Goal: Task Accomplishment & Management: Use online tool/utility

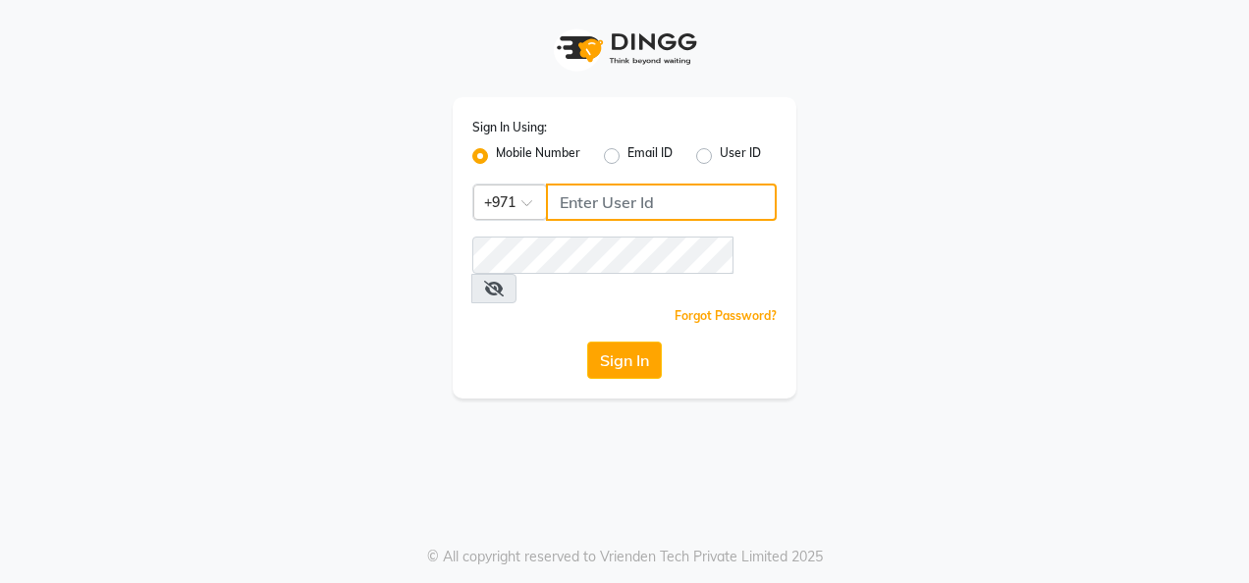
type input "25573922"
click at [646, 342] on button "Sign In" at bounding box center [624, 360] width 75 height 37
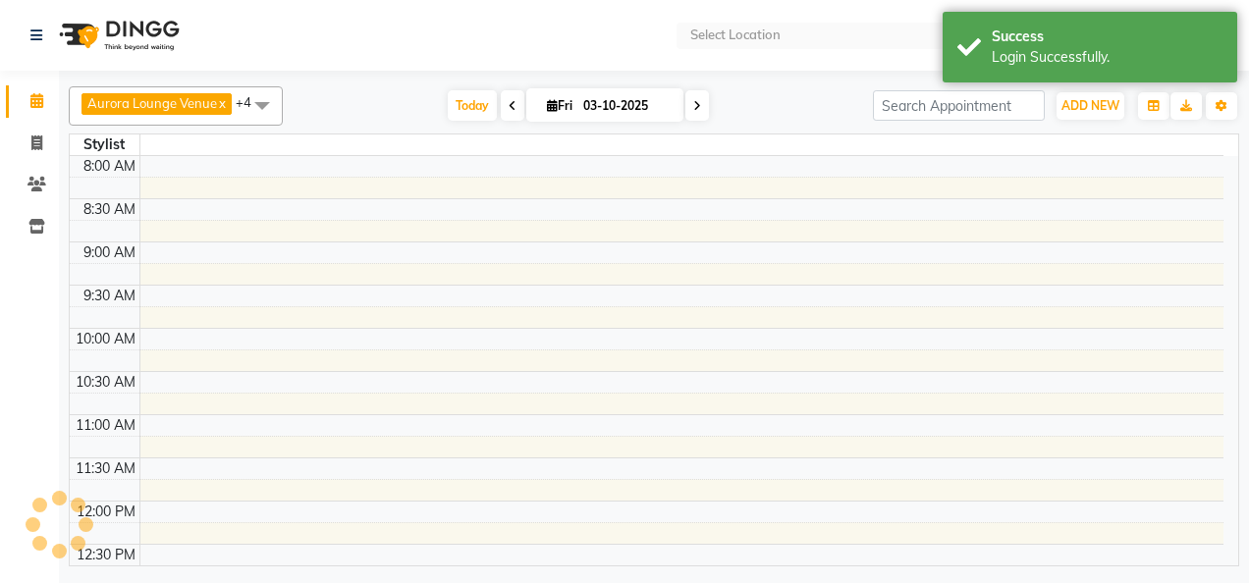
select select "en"
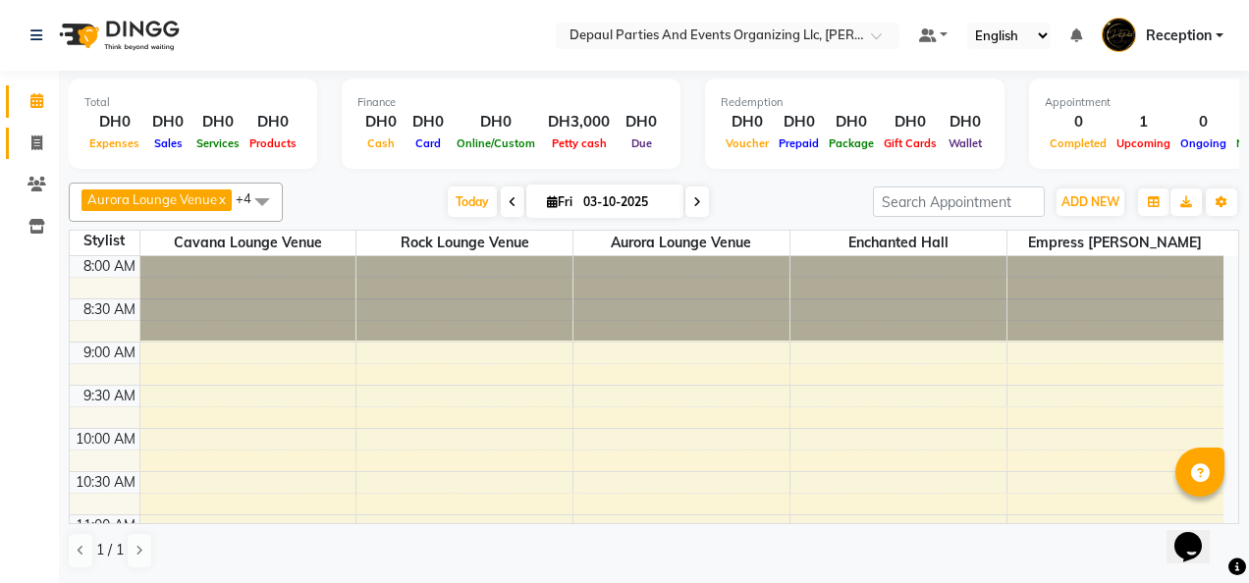
click at [43, 157] on link "Invoice" at bounding box center [29, 144] width 47 height 32
select select "service"
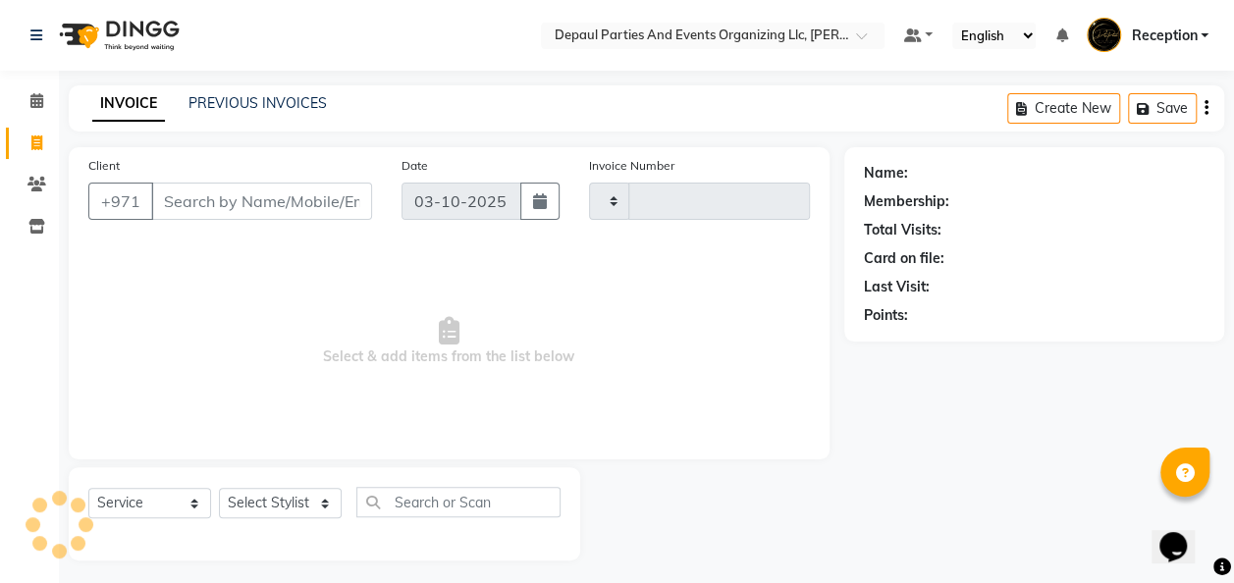
type input "0023"
select select "8952"
click at [195, 207] on input "Client" at bounding box center [261, 201] width 221 height 37
type input "5"
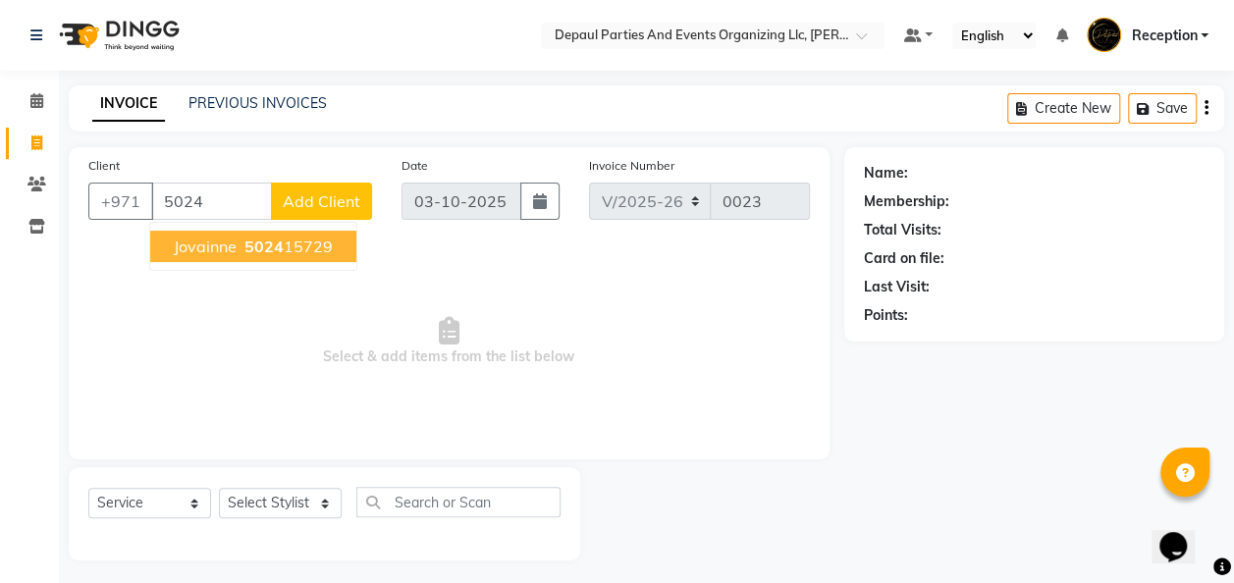
click at [306, 259] on button "jovainne 5024 15729" at bounding box center [253, 246] width 206 height 31
type input "502415729"
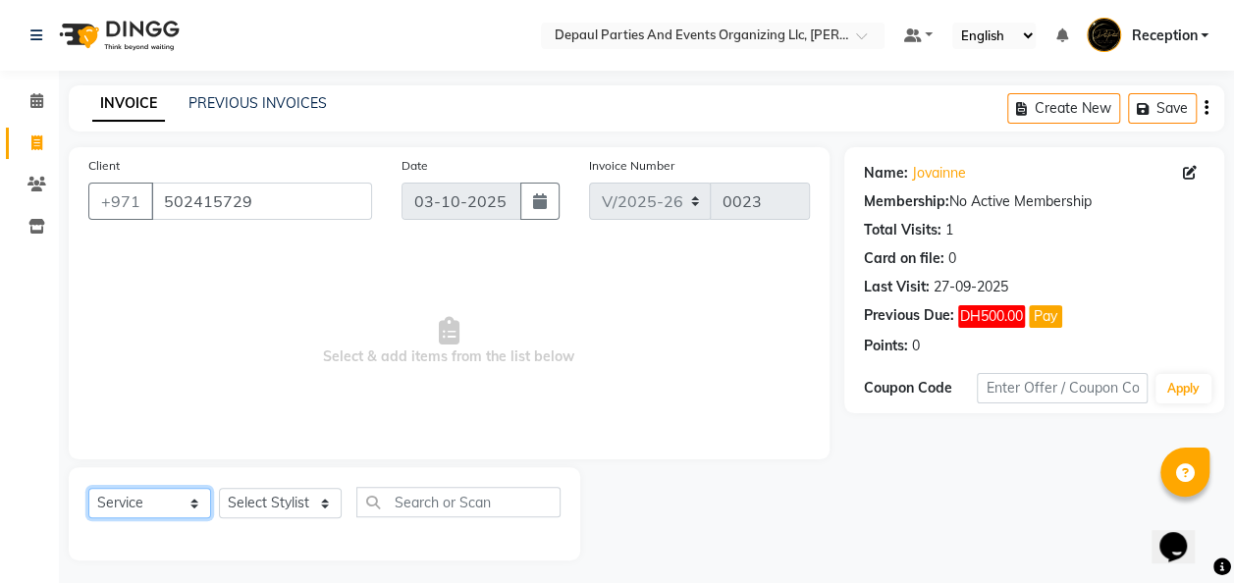
click at [189, 511] on select "Select Service Product Membership Package Voucher Prepaid Gift Card" at bounding box center [149, 503] width 123 height 30
click at [88, 488] on select "Select Service Product Membership Package Voucher Prepaid Gift Card" at bounding box center [149, 503] width 123 height 30
click at [282, 509] on select "Select Stylist [GEOGRAPHIC_DATA] Venue [GEOGRAPHIC_DATA] Venue [GEOGRAPHIC_DATA…" at bounding box center [280, 503] width 123 height 30
select select "90461"
click at [219, 488] on select "Select Stylist [GEOGRAPHIC_DATA] Venue [GEOGRAPHIC_DATA] Venue [GEOGRAPHIC_DATA…" at bounding box center [280, 503] width 123 height 30
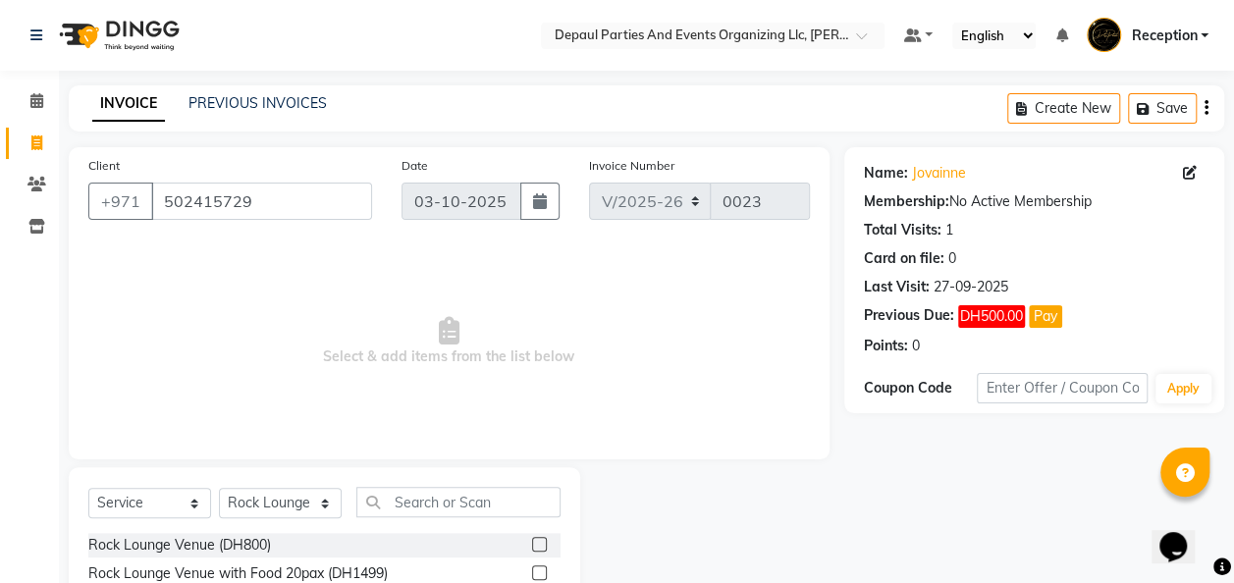
click at [532, 551] on div at bounding box center [538, 547] width 13 height 21
click at [532, 545] on label at bounding box center [539, 544] width 15 height 15
click at [532, 545] on input "checkbox" at bounding box center [538, 545] width 13 height 13
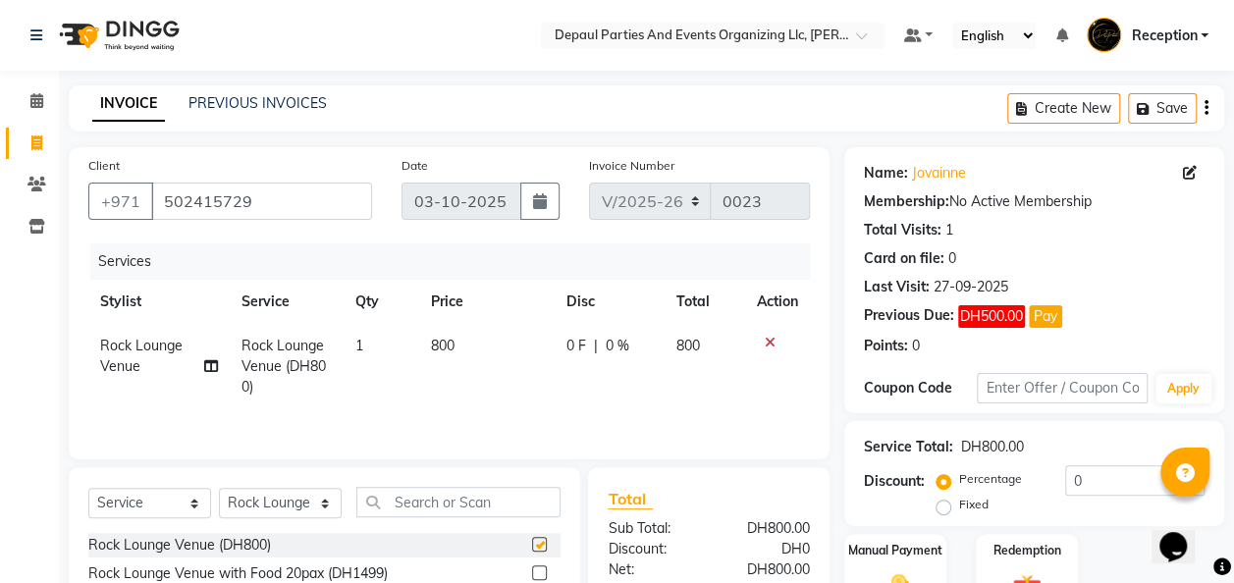
checkbox input "false"
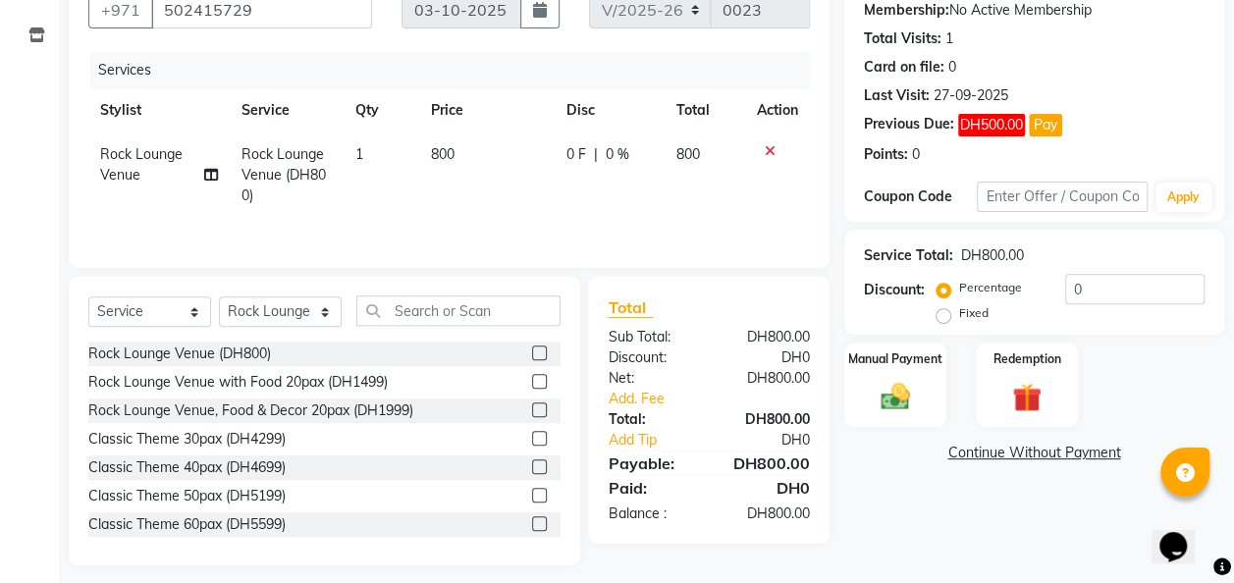
scroll to position [202, 0]
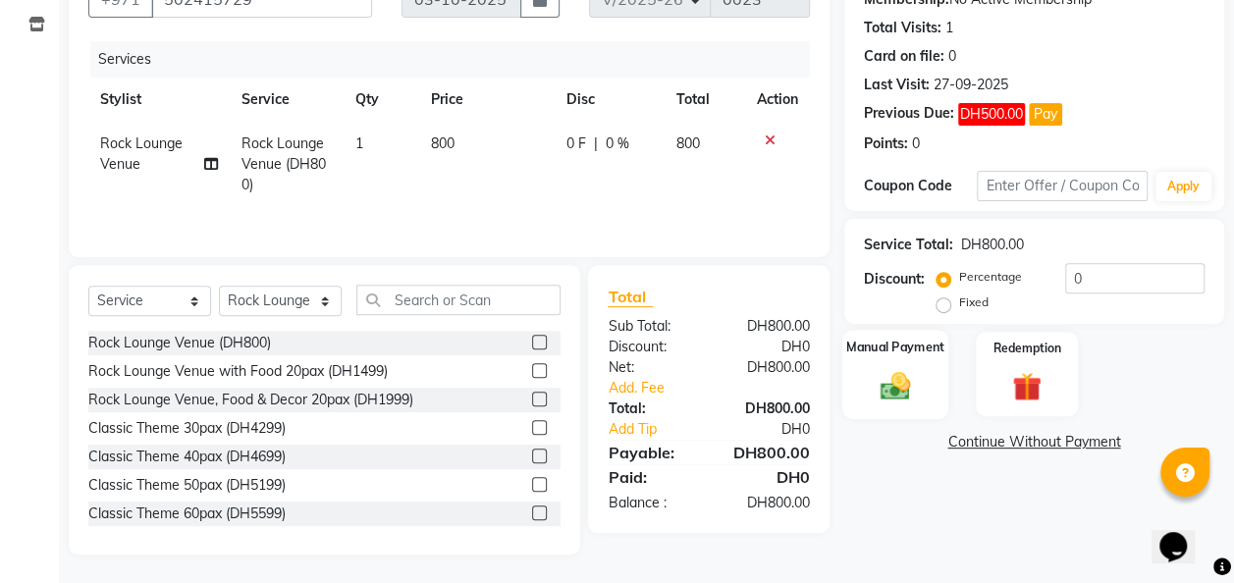
click at [891, 383] on img at bounding box center [895, 385] width 49 height 35
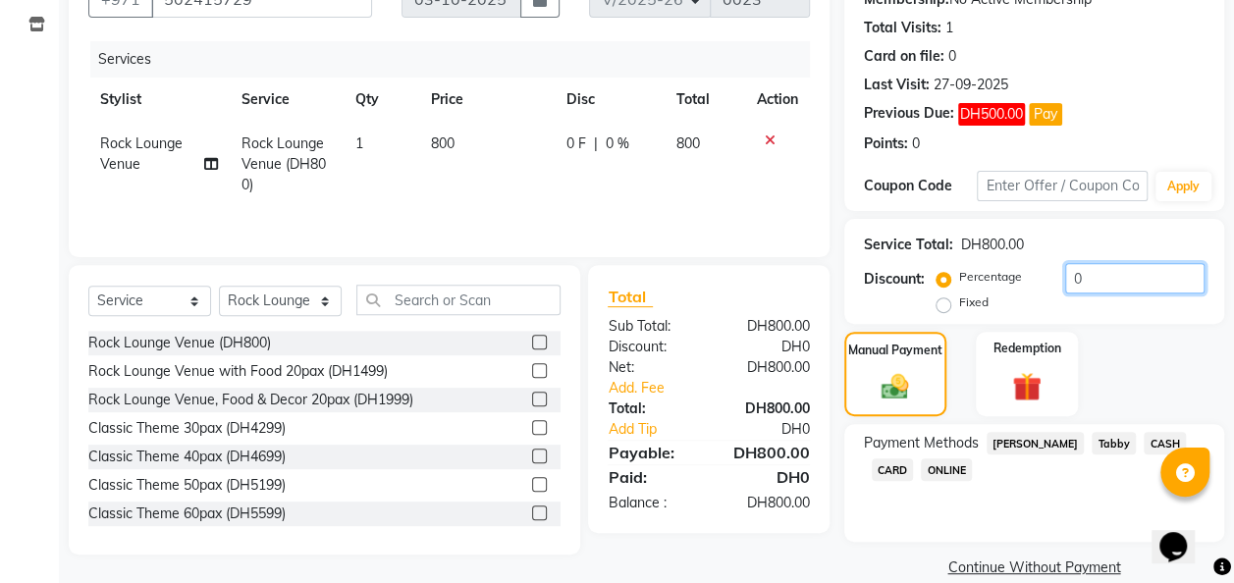
click at [1135, 283] on input "0" at bounding box center [1135, 278] width 139 height 30
click at [969, 300] on label "Fixed" at bounding box center [973, 303] width 29 height 18
click at [955, 300] on input "Fixed" at bounding box center [948, 303] width 14 height 14
radio input "true"
click at [1099, 278] on input "0" at bounding box center [1135, 278] width 139 height 30
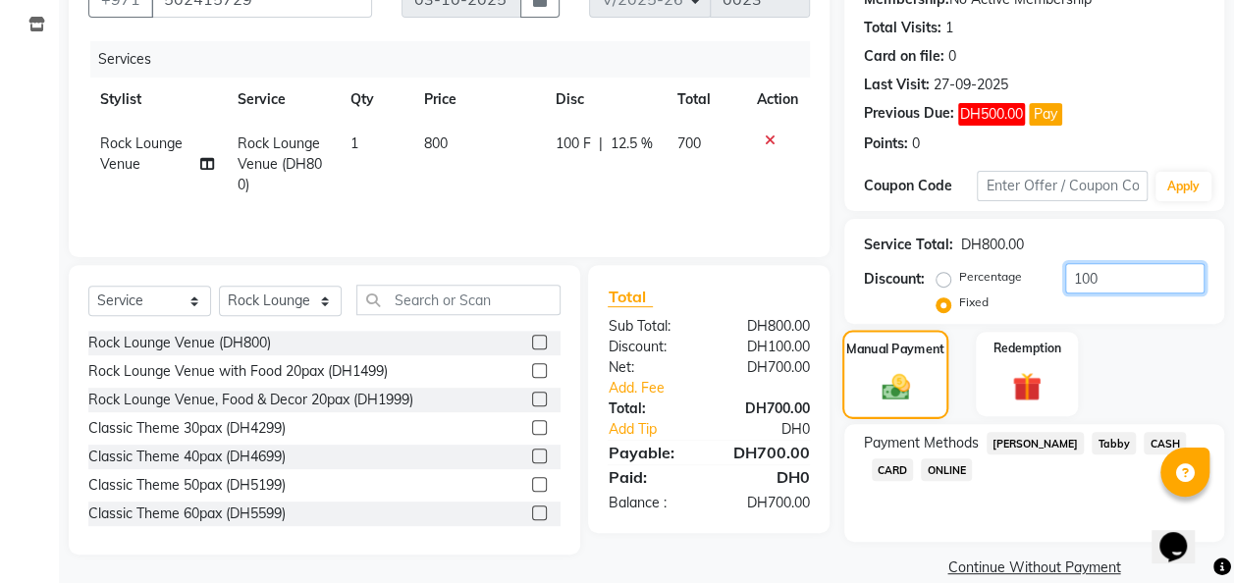
type input "100"
click at [902, 386] on img at bounding box center [895, 386] width 46 height 32
click at [1092, 446] on span "Tabby" at bounding box center [1114, 443] width 44 height 23
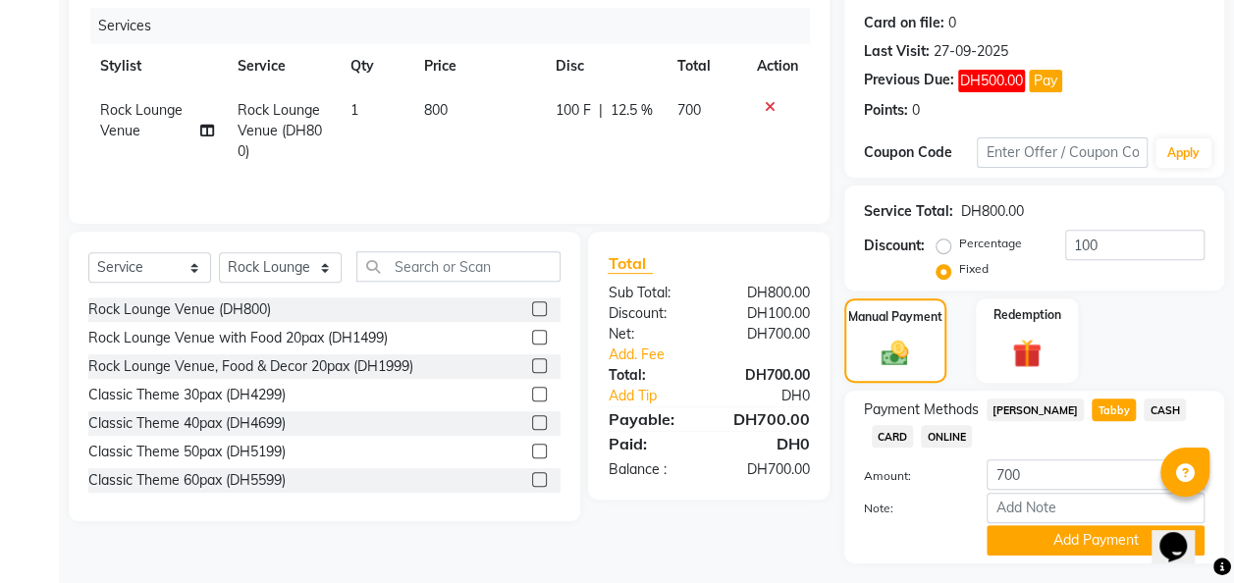
scroll to position [285, 0]
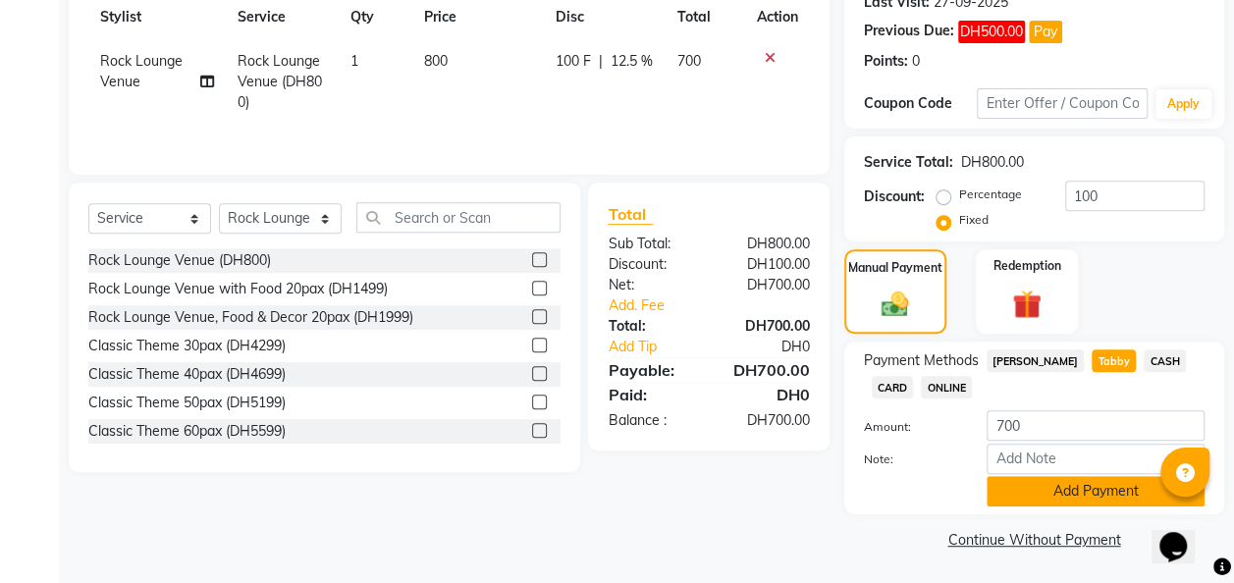
click at [1067, 493] on button "Add Payment" at bounding box center [1096, 491] width 218 height 30
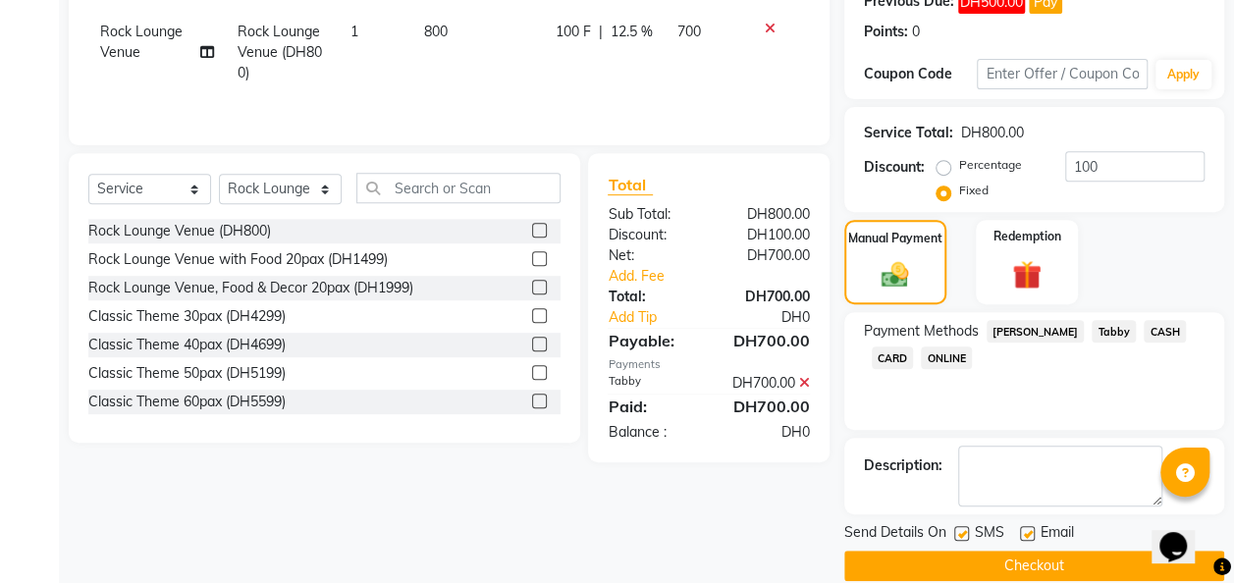
scroll to position [340, 0]
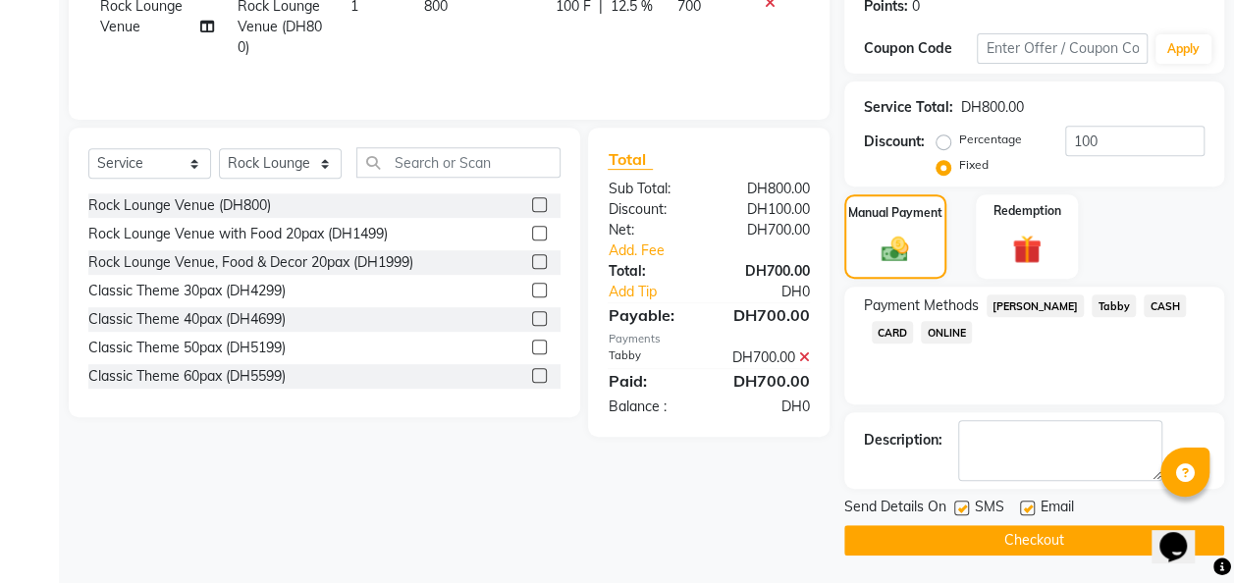
click at [968, 542] on button "Checkout" at bounding box center [1035, 540] width 380 height 30
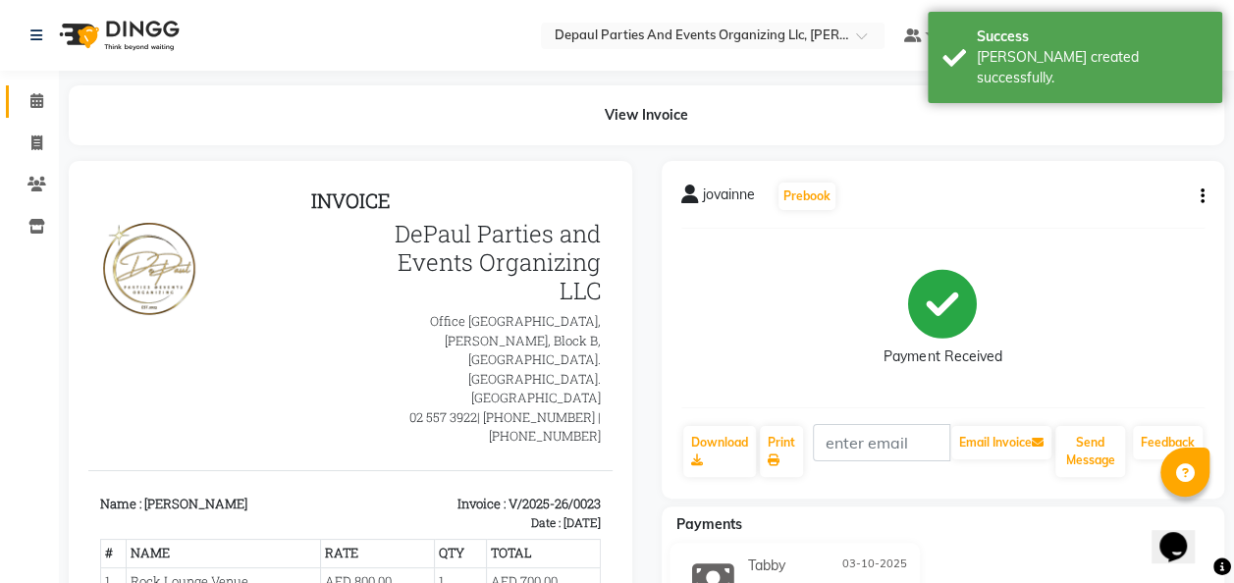
click at [27, 90] on span at bounding box center [37, 101] width 34 height 23
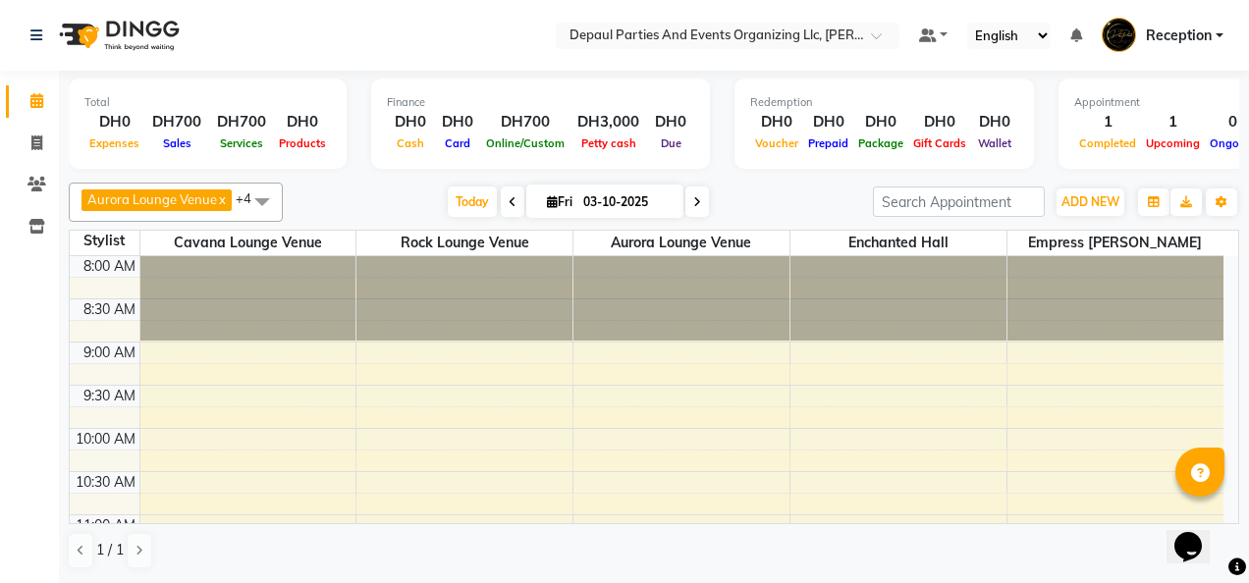
click at [475, 284] on div at bounding box center [464, 298] width 216 height 84
click at [431, 320] on div at bounding box center [464, 298] width 216 height 84
click at [425, 320] on div at bounding box center [464, 298] width 216 height 84
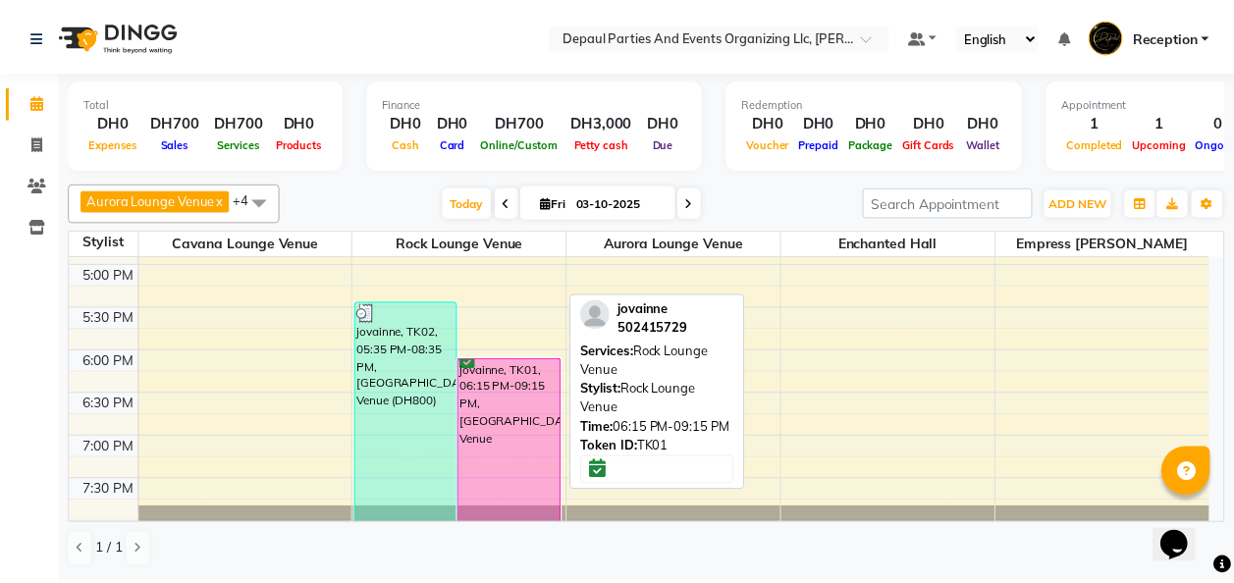
scroll to position [739, 0]
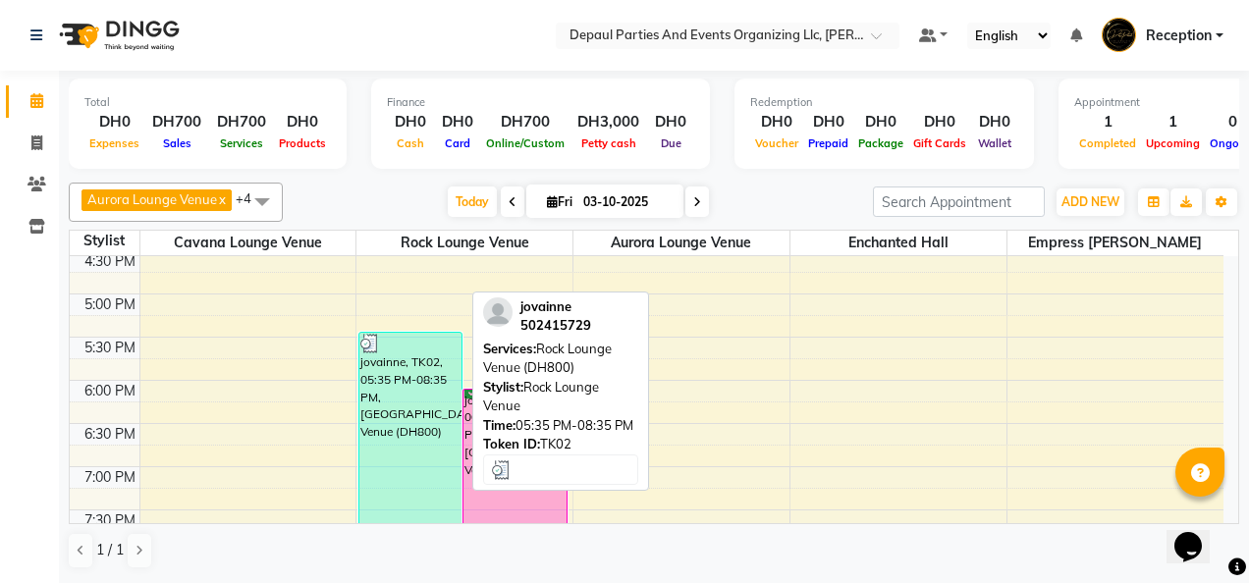
click at [438, 440] on div "jovainne, TK02, 05:35 PM-08:35 PM, [GEOGRAPHIC_DATA] Venue (DH800)" at bounding box center [410, 459] width 102 height 252
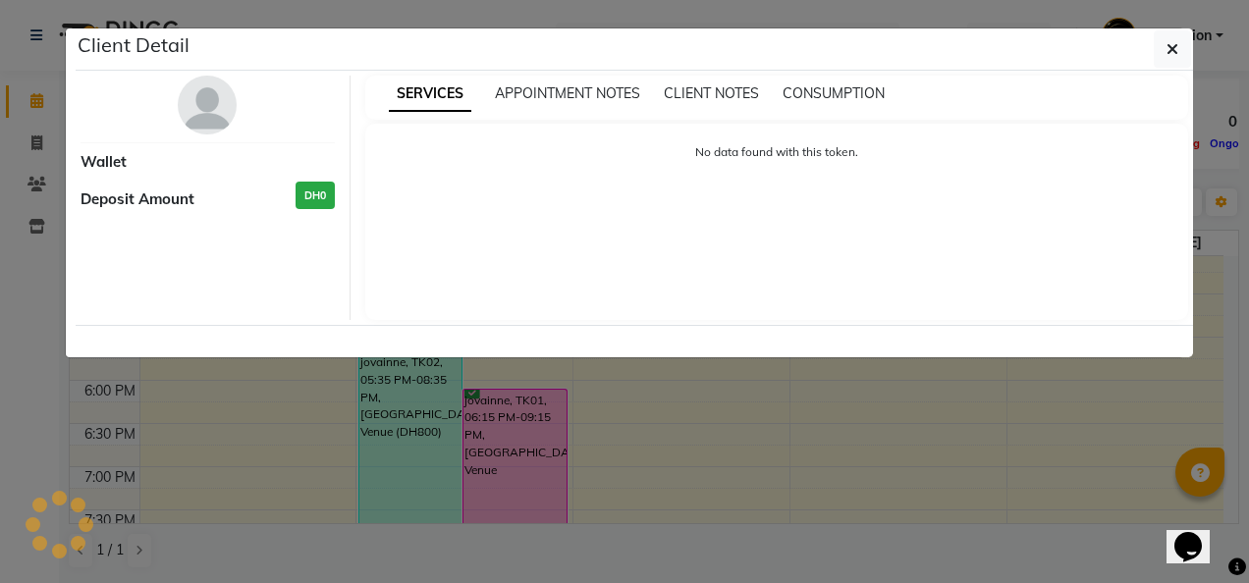
select select "3"
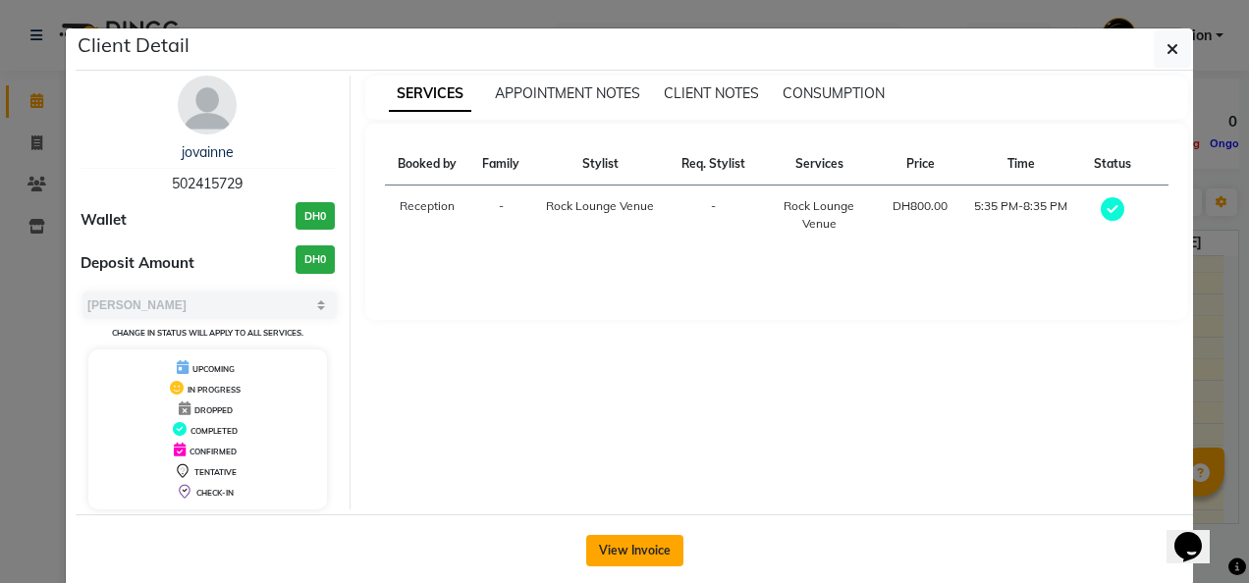
click at [649, 544] on button "View Invoice" at bounding box center [634, 550] width 97 height 31
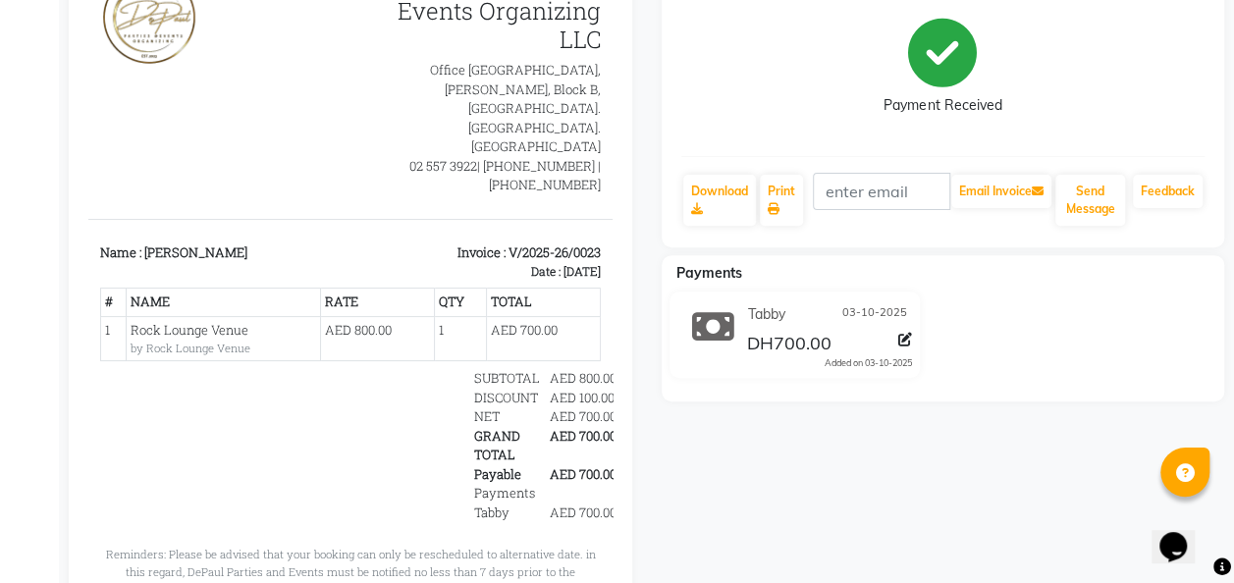
scroll to position [196, 0]
